Goal: Task Accomplishment & Management: Use online tool/utility

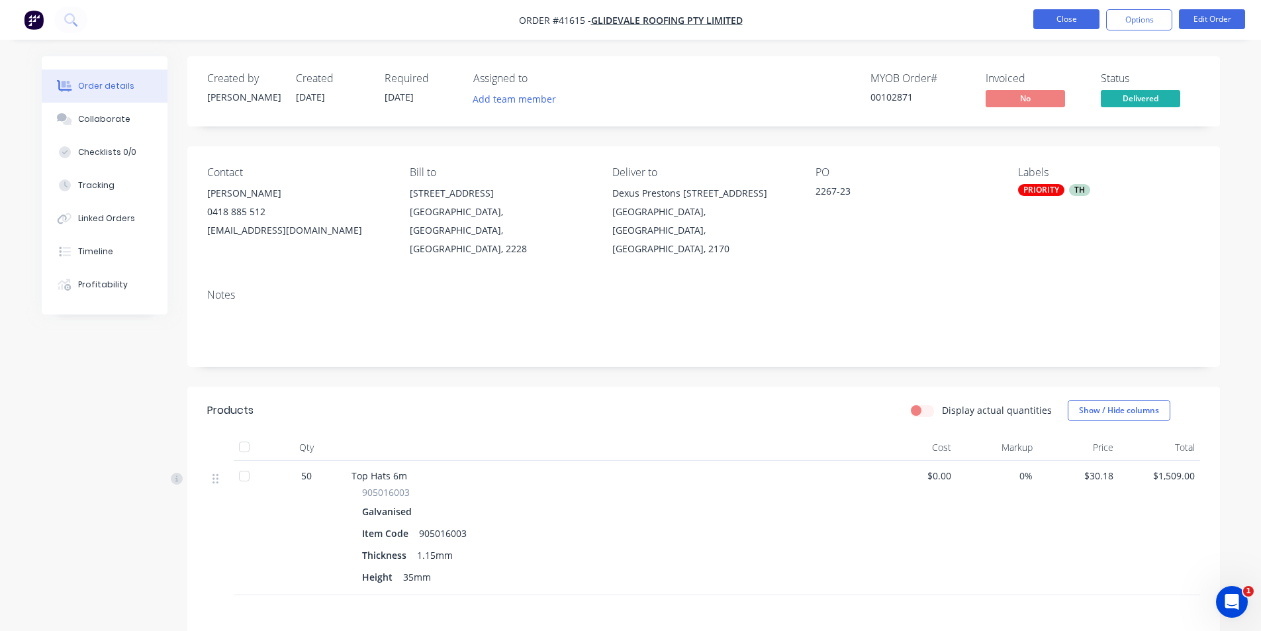
click at [1074, 26] on button "Close" at bounding box center [1067, 19] width 66 height 20
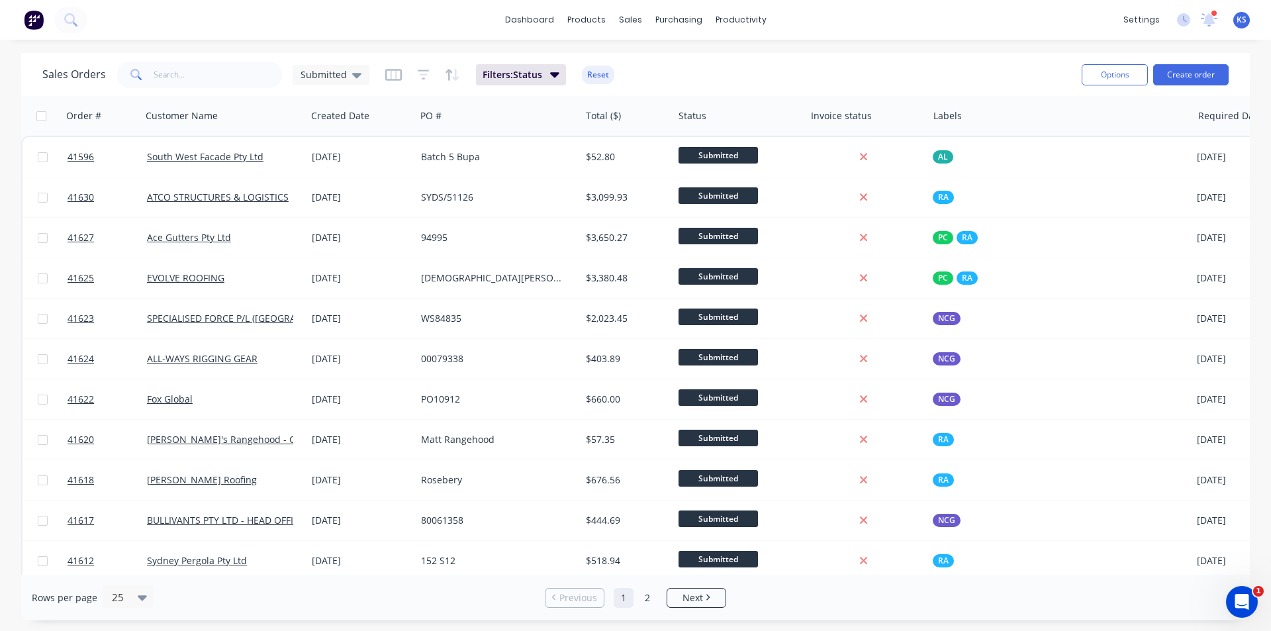
click at [858, 72] on div "Sales Orders Submitted Filters: Status Reset" at bounding box center [556, 74] width 1029 height 32
click at [957, 73] on div "Sales Orders Submitted Filters: Status Reset" at bounding box center [556, 74] width 1029 height 32
click at [662, 58] on div "Sales Orders" at bounding box center [679, 64] width 54 height 12
click at [601, 78] on button "Reset" at bounding box center [598, 75] width 32 height 19
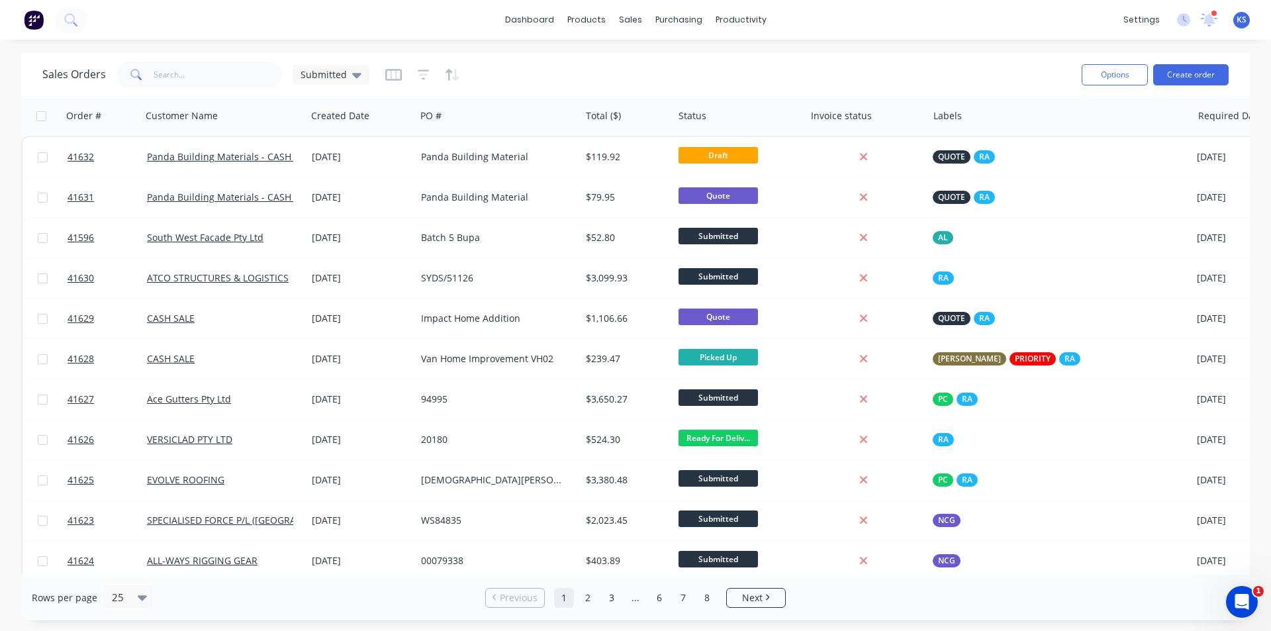
click at [667, 70] on div "Sales Orders Submitted" at bounding box center [556, 74] width 1029 height 32
click at [645, 77] on div "Sales Orders Submitted" at bounding box center [556, 74] width 1029 height 32
click at [720, 65] on div "Sales Orders Submitted" at bounding box center [556, 74] width 1029 height 32
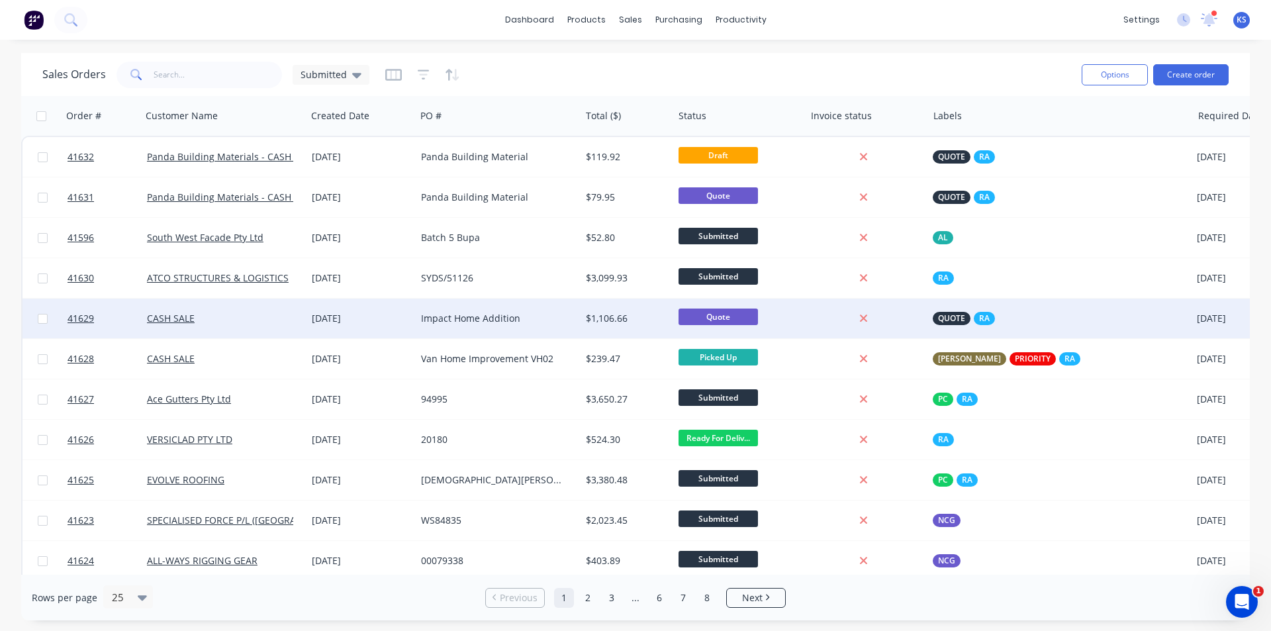
click at [444, 320] on div "Impact Home Addition" at bounding box center [494, 318] width 147 height 13
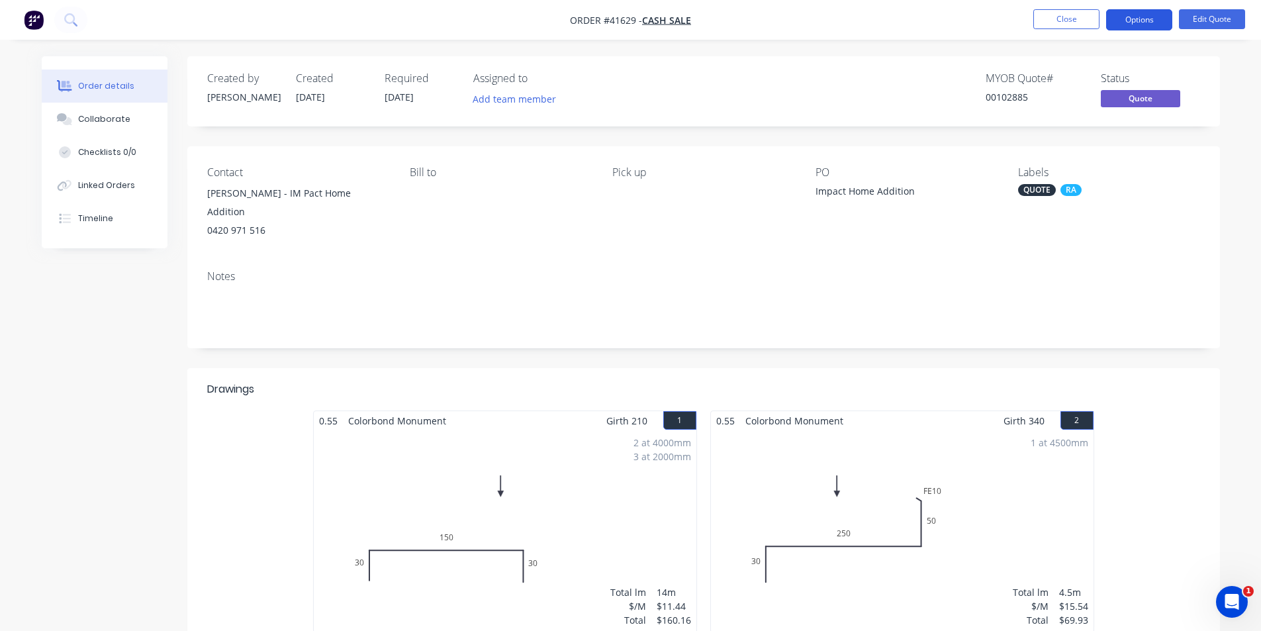
click at [1143, 29] on button "Options" at bounding box center [1139, 19] width 66 height 21
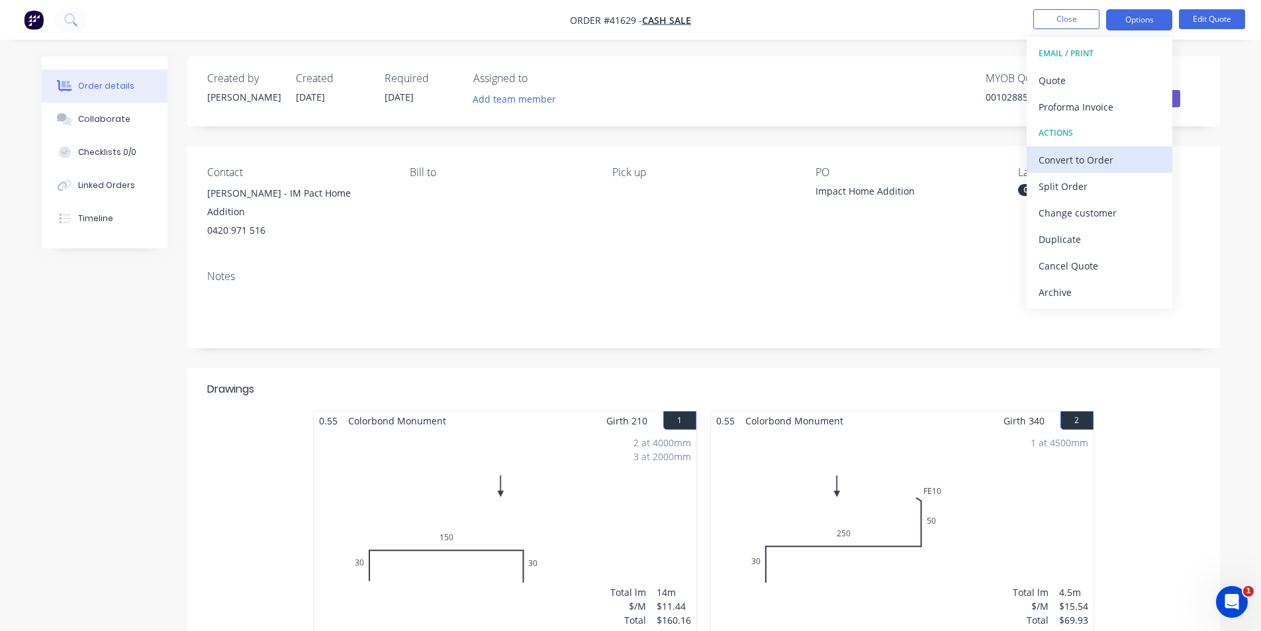
click at [1122, 164] on div "Convert to Order" at bounding box center [1100, 159] width 122 height 19
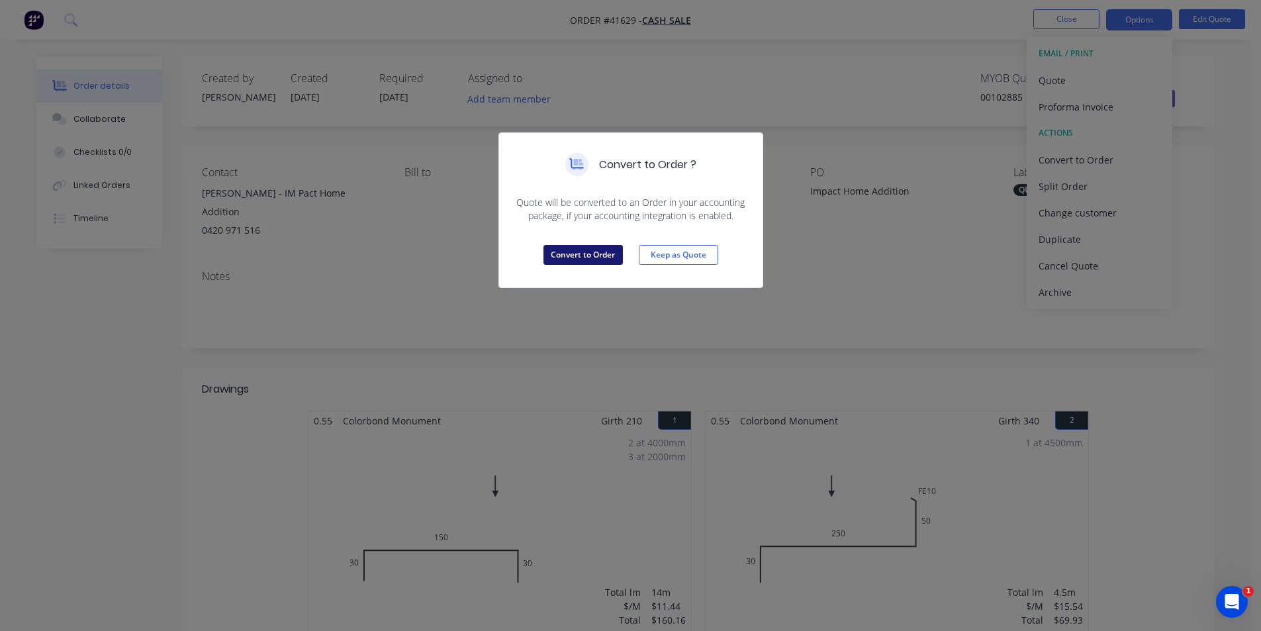
click at [589, 263] on button "Convert to Order" at bounding box center [583, 255] width 79 height 20
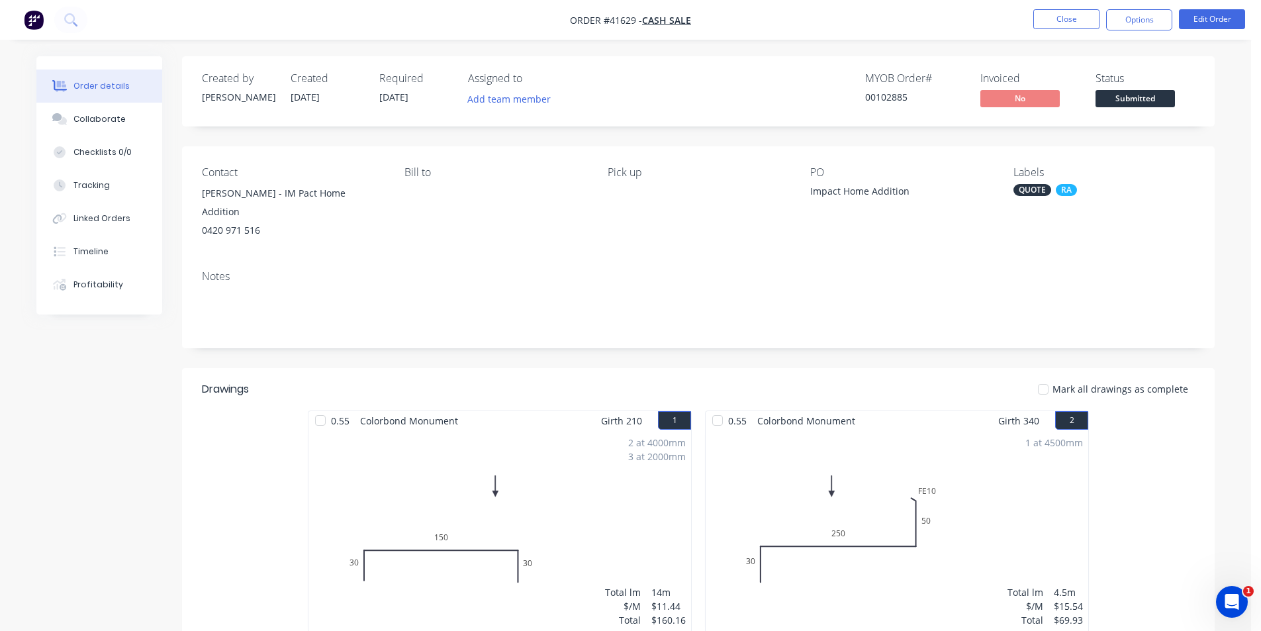
click at [765, 81] on div "MYOB Order # 00102885 Invoiced No Status Submitted" at bounding box center [898, 91] width 595 height 38
click at [770, 7] on nav "Order #41629 - CASH SALE Close Options Edit Order" at bounding box center [630, 20] width 1261 height 40
click at [767, 19] on nav "Order #41629 - CASH SALE Close Options Edit Order" at bounding box center [630, 20] width 1261 height 40
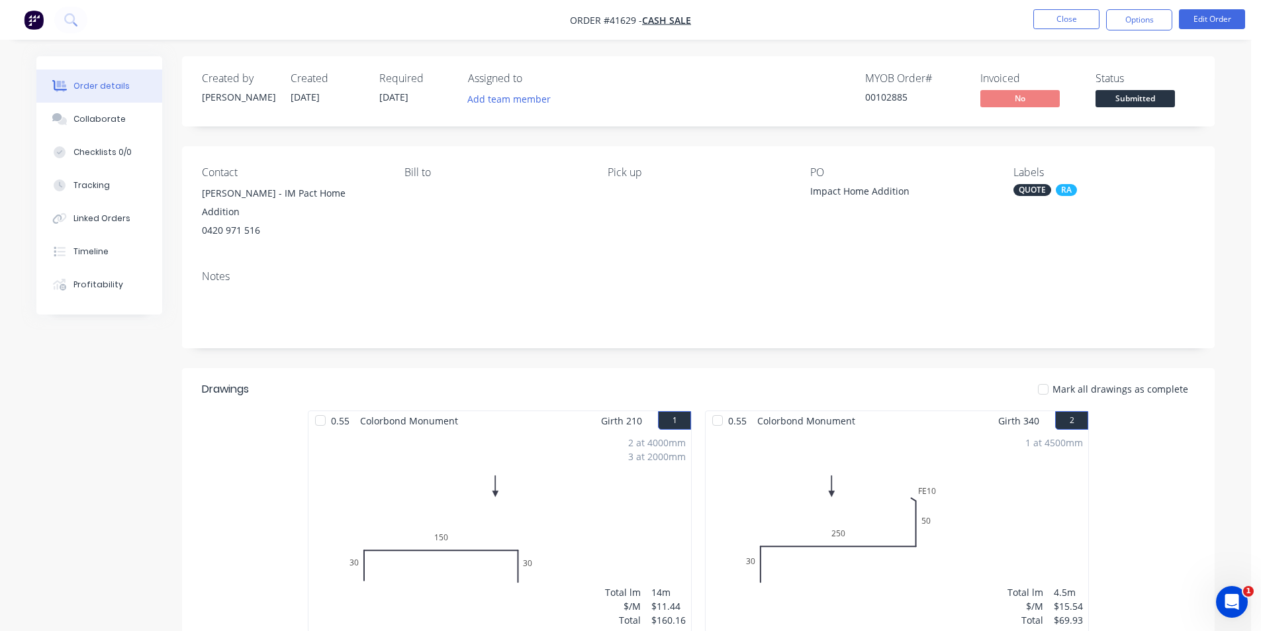
click at [636, 77] on div "MYOB Order # 00102885 Invoiced No Status Submitted" at bounding box center [898, 91] width 595 height 38
click at [694, 72] on div "MYOB Order # 00102885 Invoiced No Status Submitted" at bounding box center [898, 91] width 595 height 38
click at [1163, 21] on button "Options" at bounding box center [1139, 19] width 66 height 21
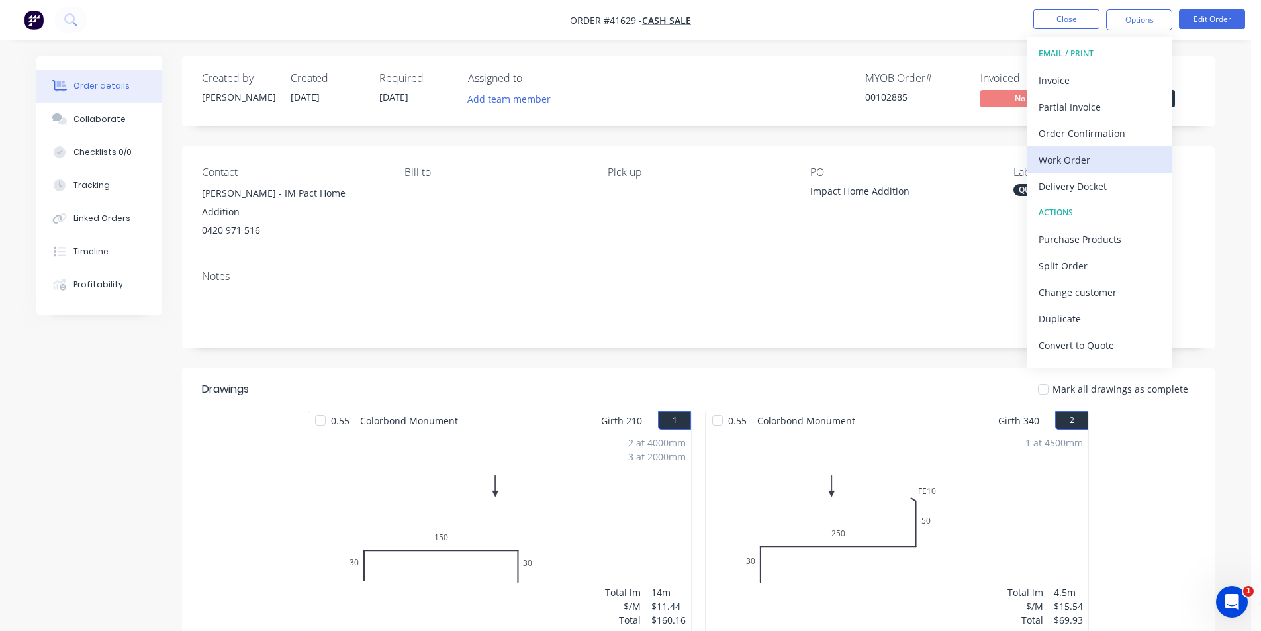
click at [1092, 162] on div "Work Order" at bounding box center [1100, 159] width 122 height 19
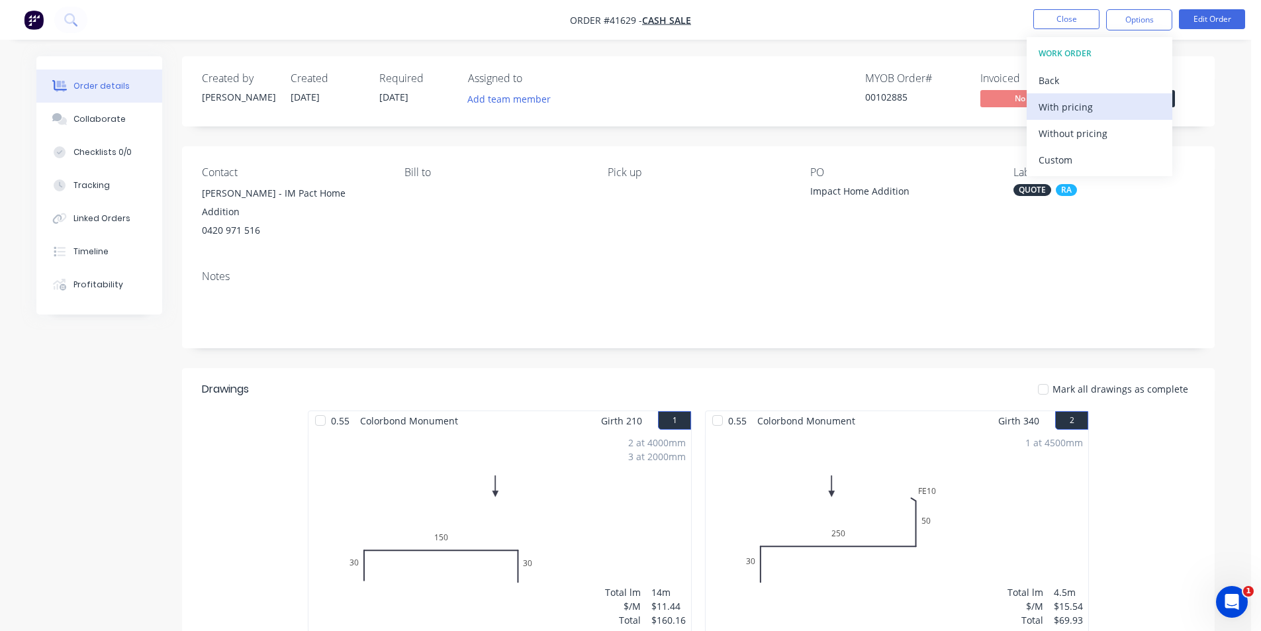
click at [1097, 107] on div "With pricing" at bounding box center [1100, 106] width 122 height 19
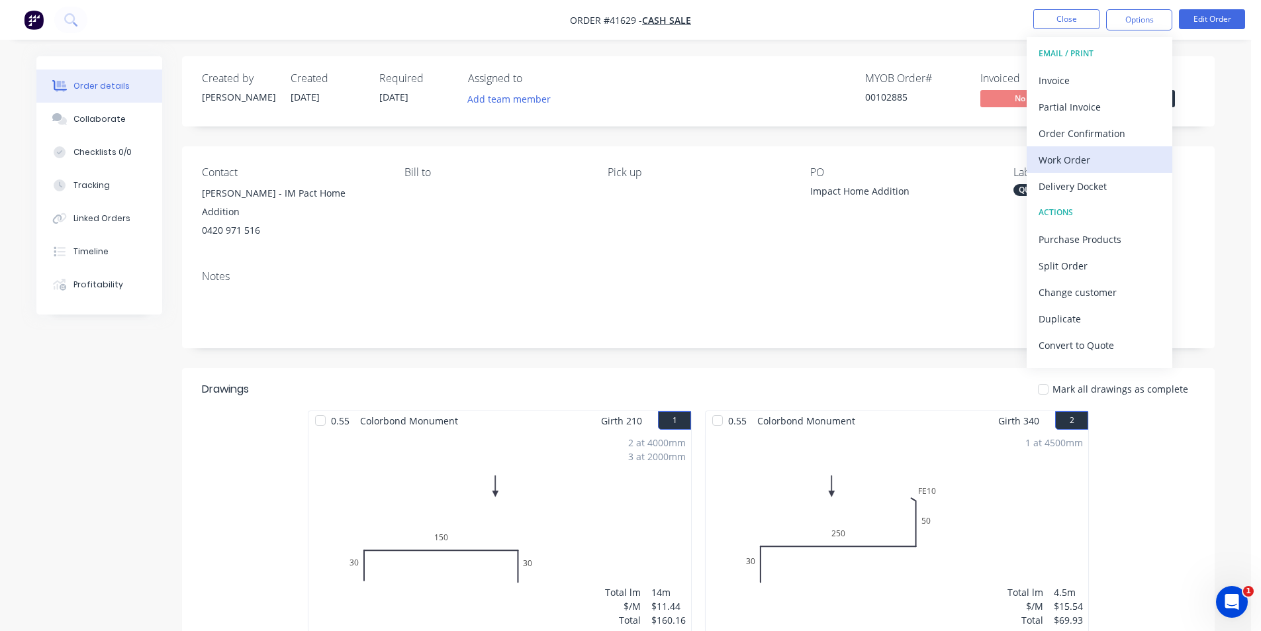
click at [1092, 157] on div "Work Order" at bounding box center [1100, 159] width 122 height 19
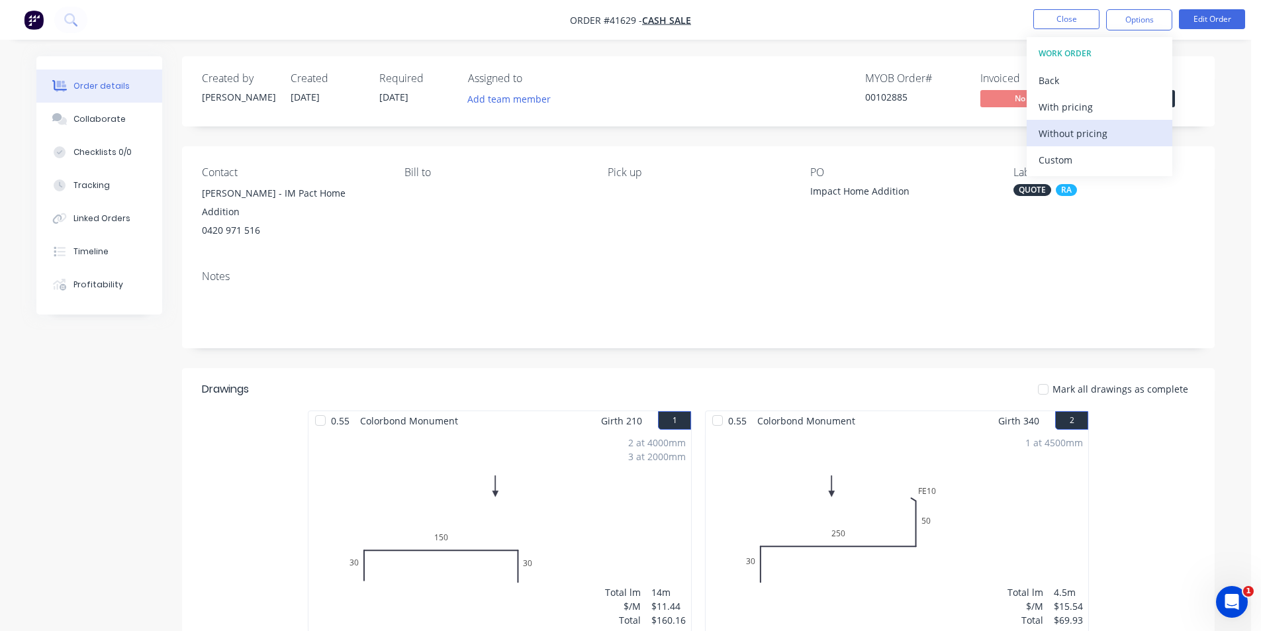
click at [1094, 122] on button "Without pricing" at bounding box center [1100, 133] width 146 height 26
